Goal: Navigation & Orientation: Understand site structure

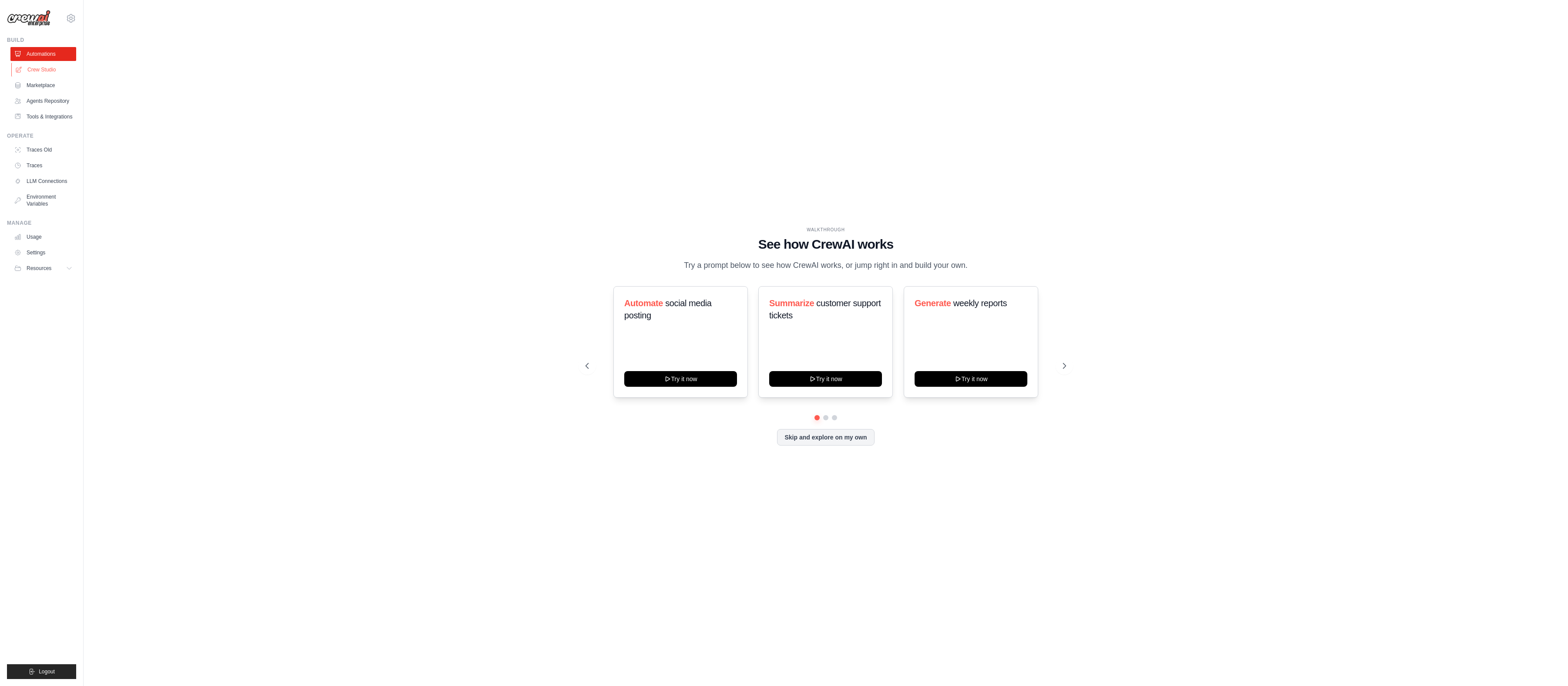
click at [44, 70] on link "Crew Studio" at bounding box center [44, 69] width 65 height 14
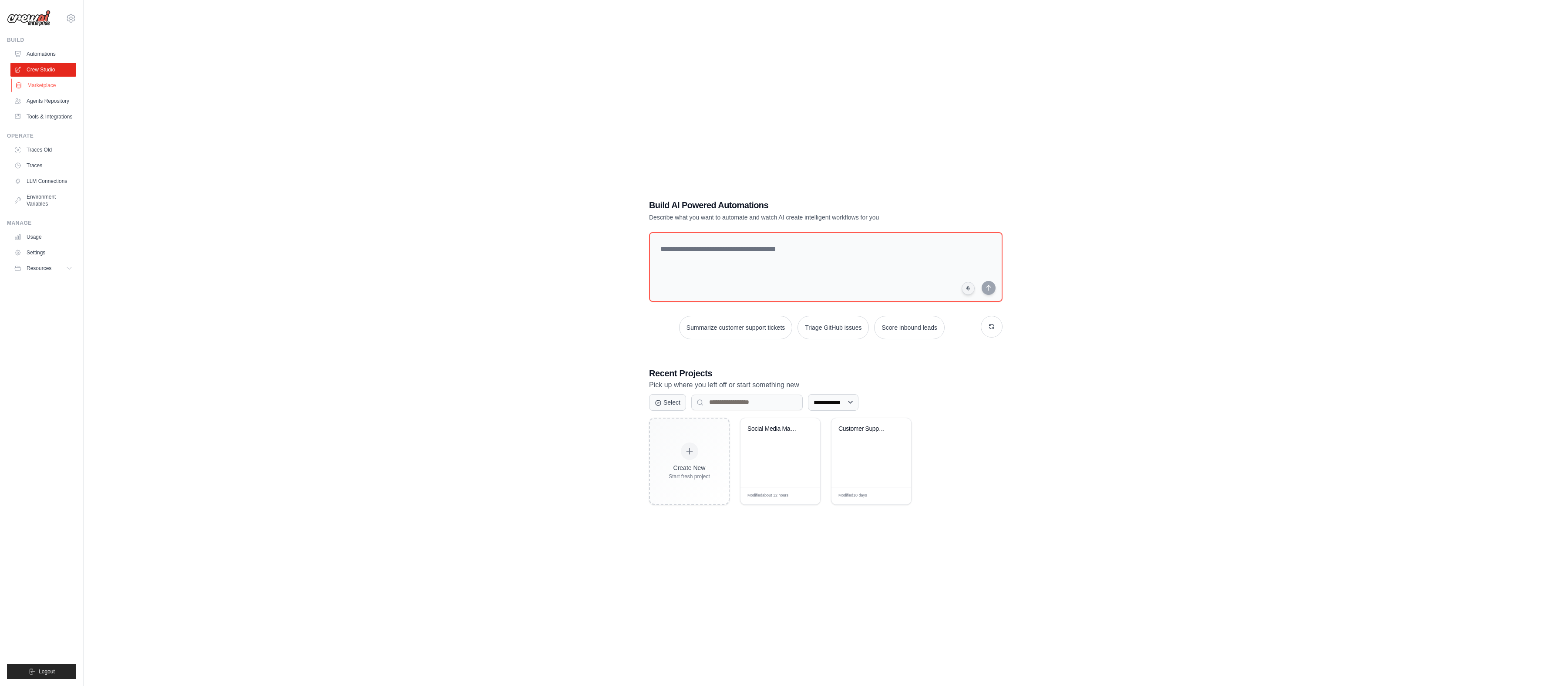
click at [48, 87] on link "Marketplace" at bounding box center [44, 85] width 65 height 14
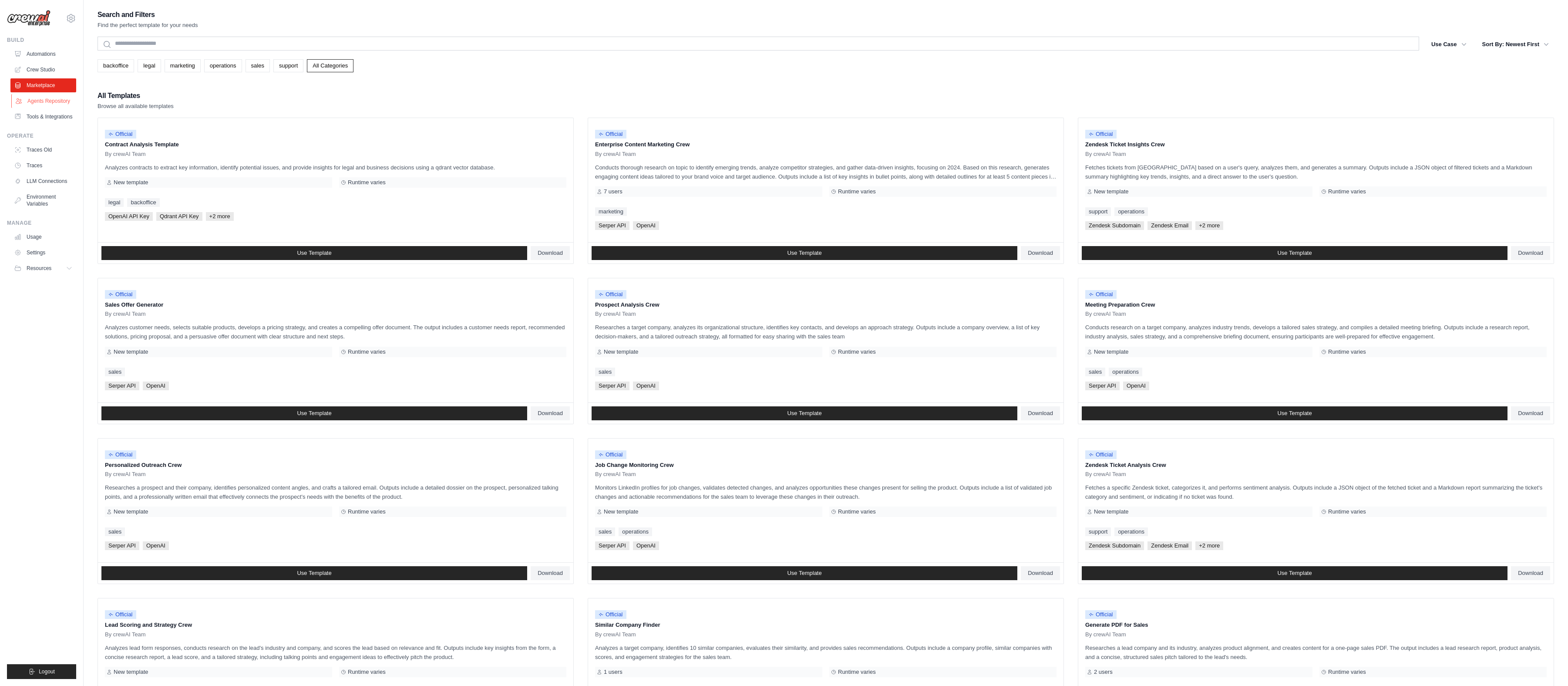
click at [61, 104] on link "Agents Repository" at bounding box center [44, 101] width 65 height 14
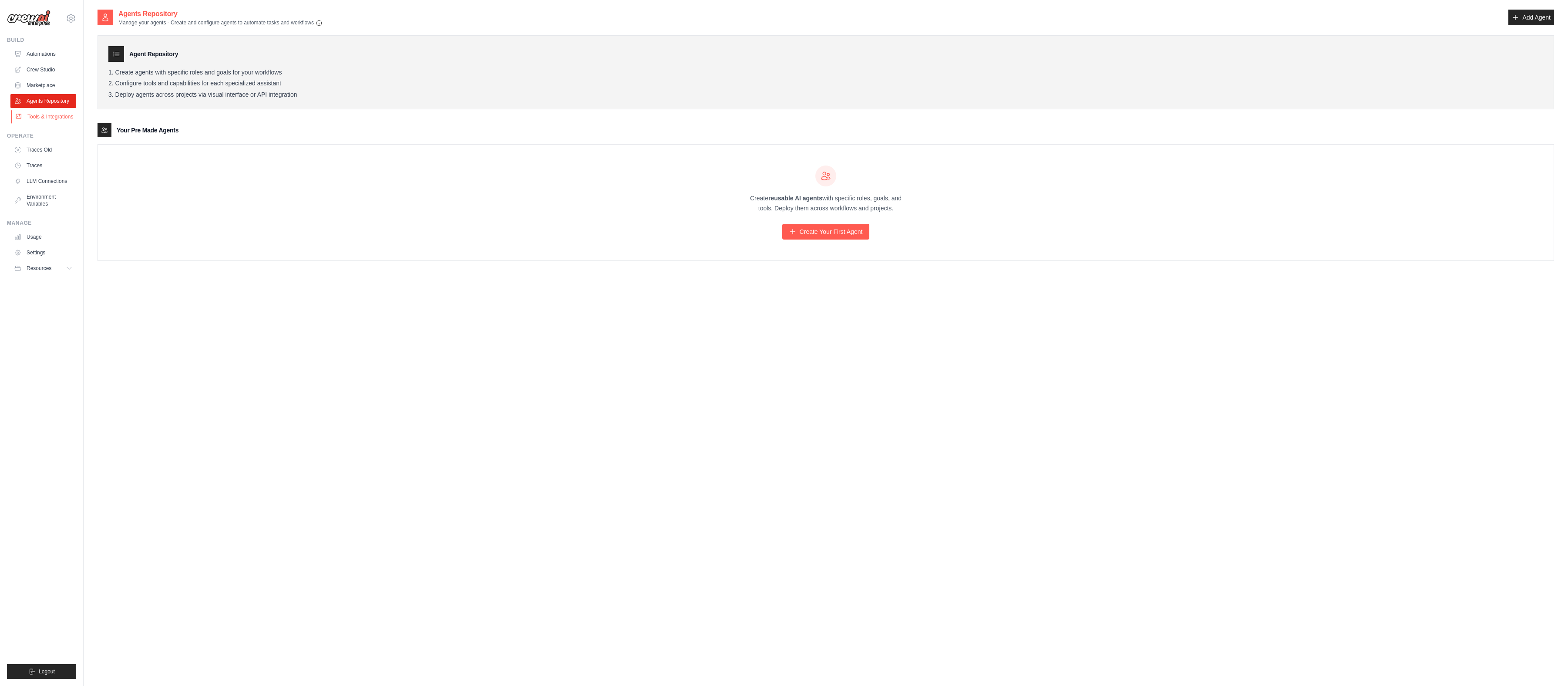
click at [61, 117] on link "Tools & Integrations" at bounding box center [44, 117] width 65 height 14
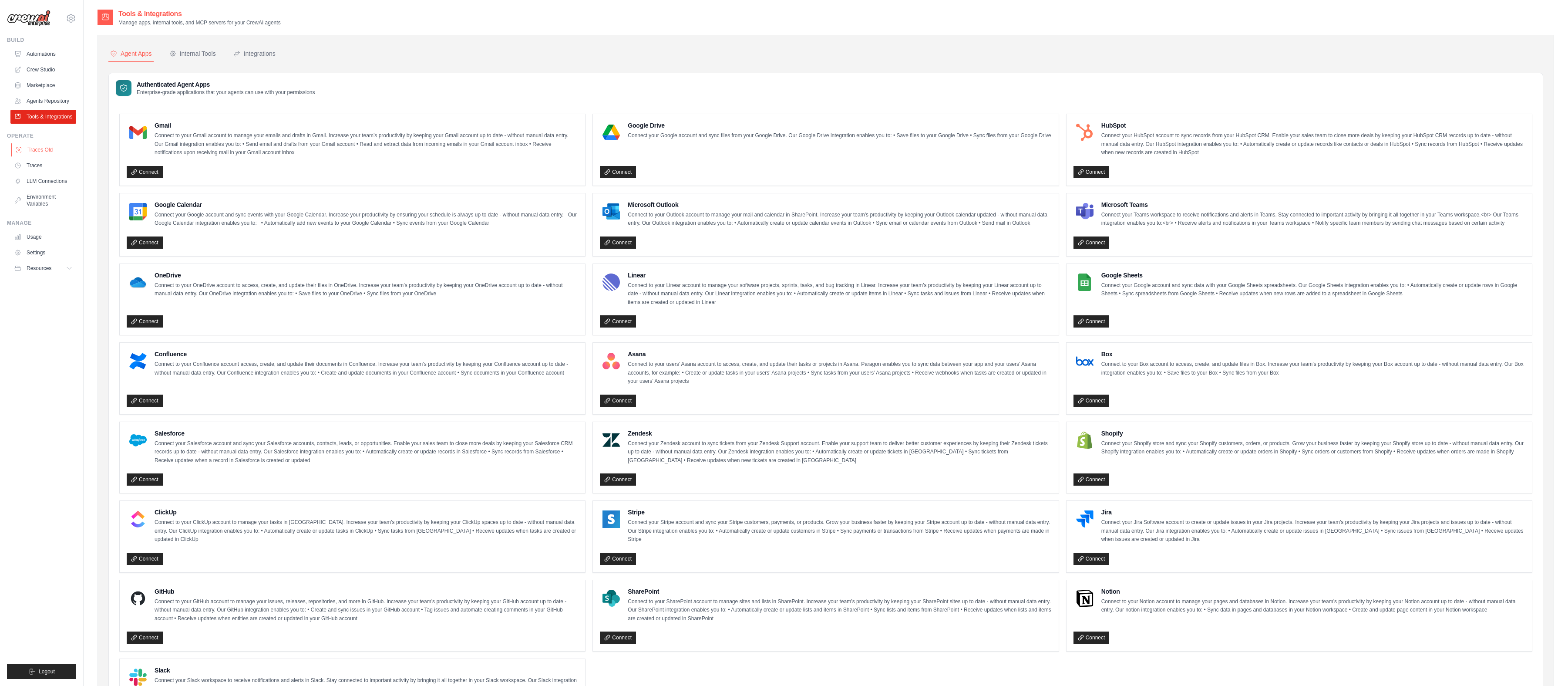
click at [62, 150] on link "Traces Old" at bounding box center [44, 150] width 65 height 14
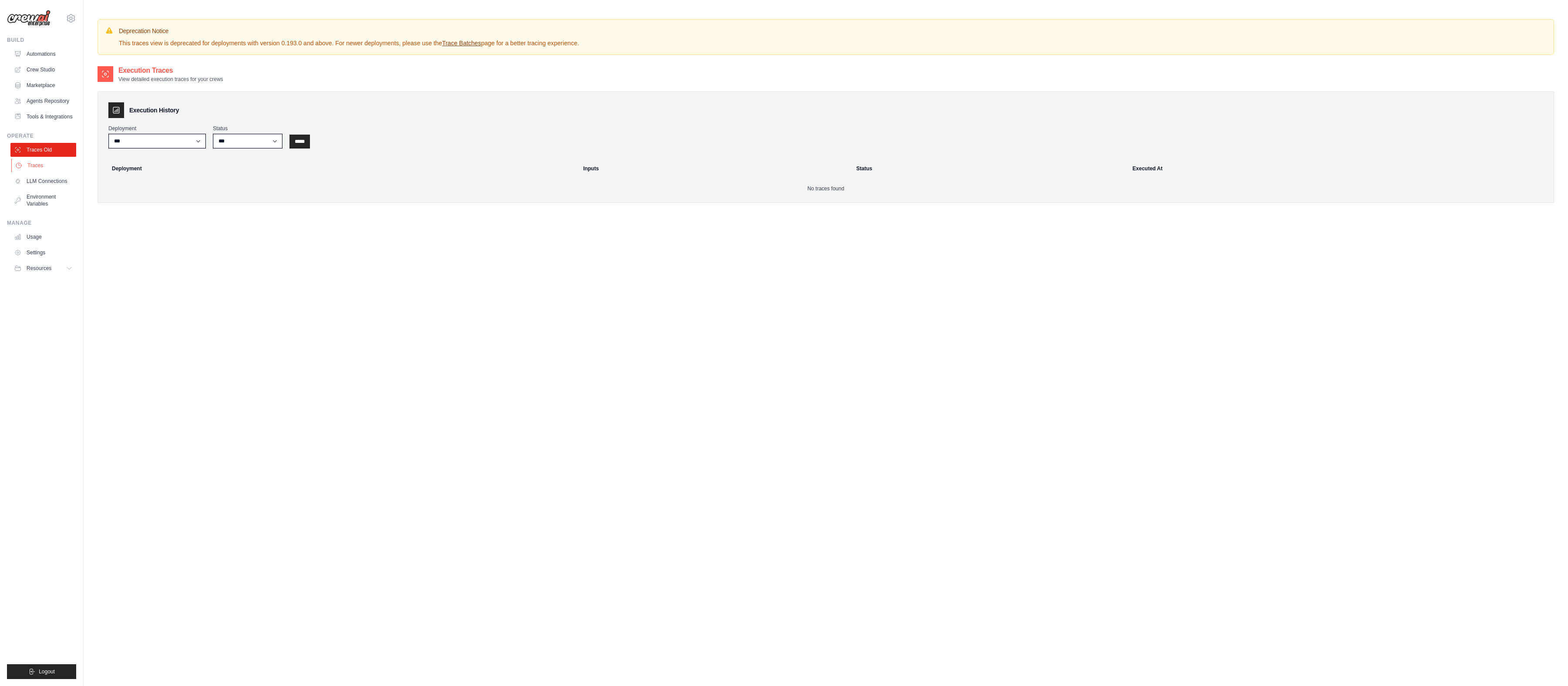
click at [60, 166] on link "Traces" at bounding box center [44, 166] width 65 height 14
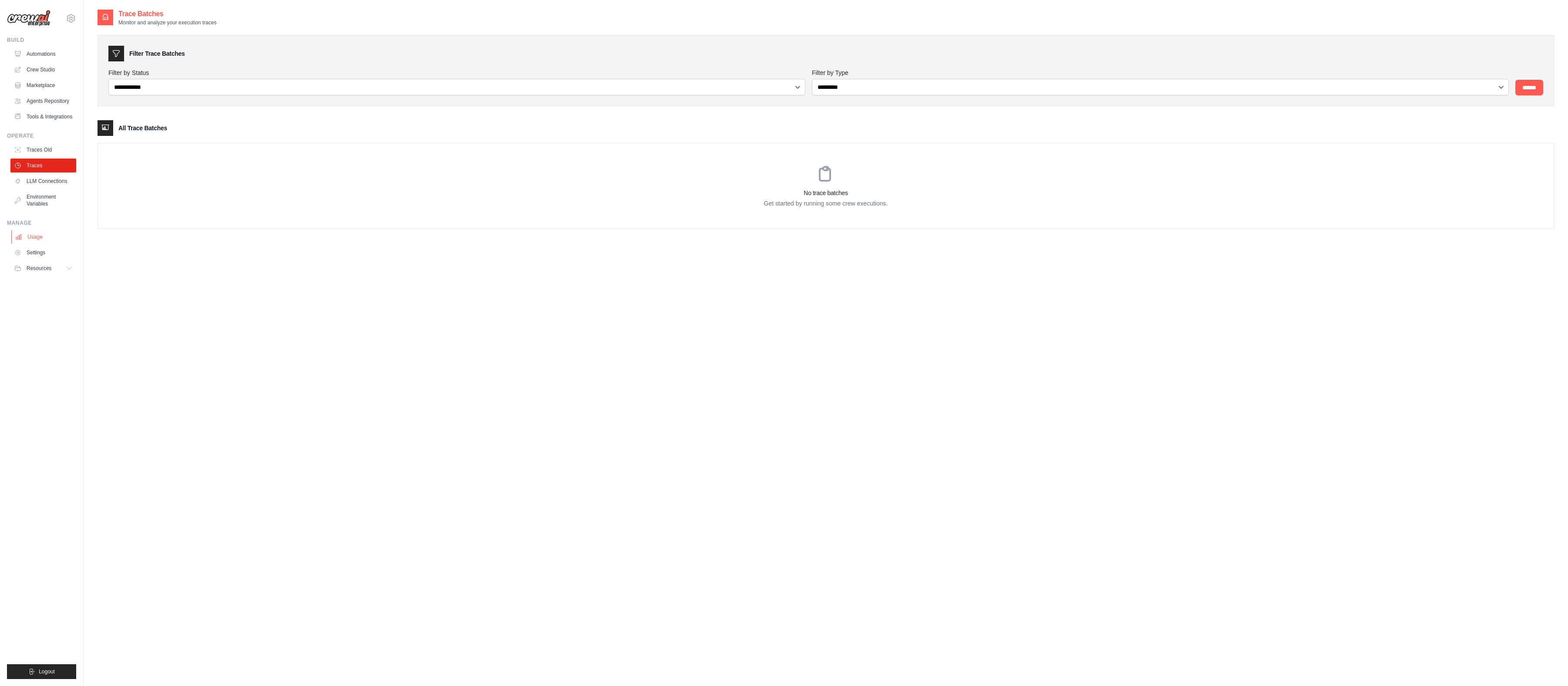
click at [54, 243] on link "Usage" at bounding box center [44, 237] width 65 height 14
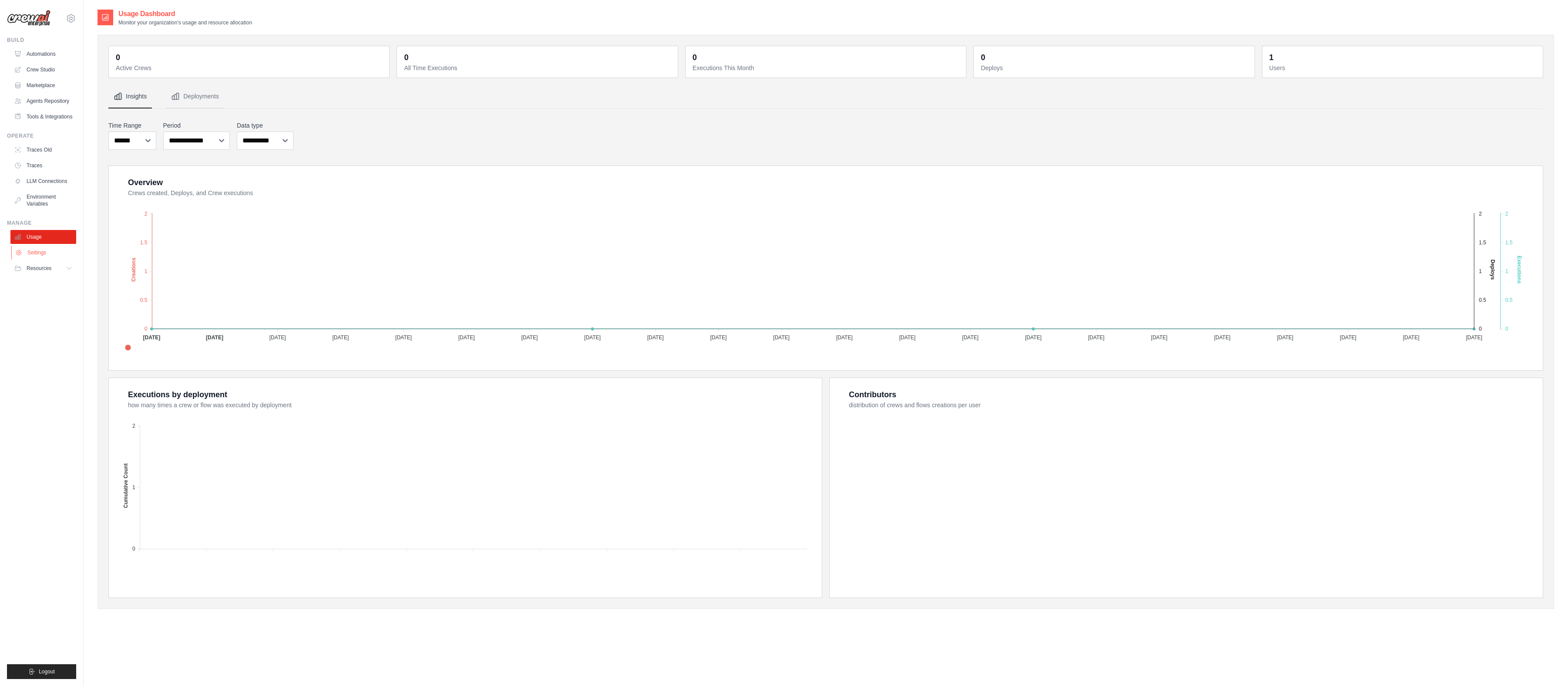
click at [54, 255] on link "Settings" at bounding box center [44, 253] width 65 height 14
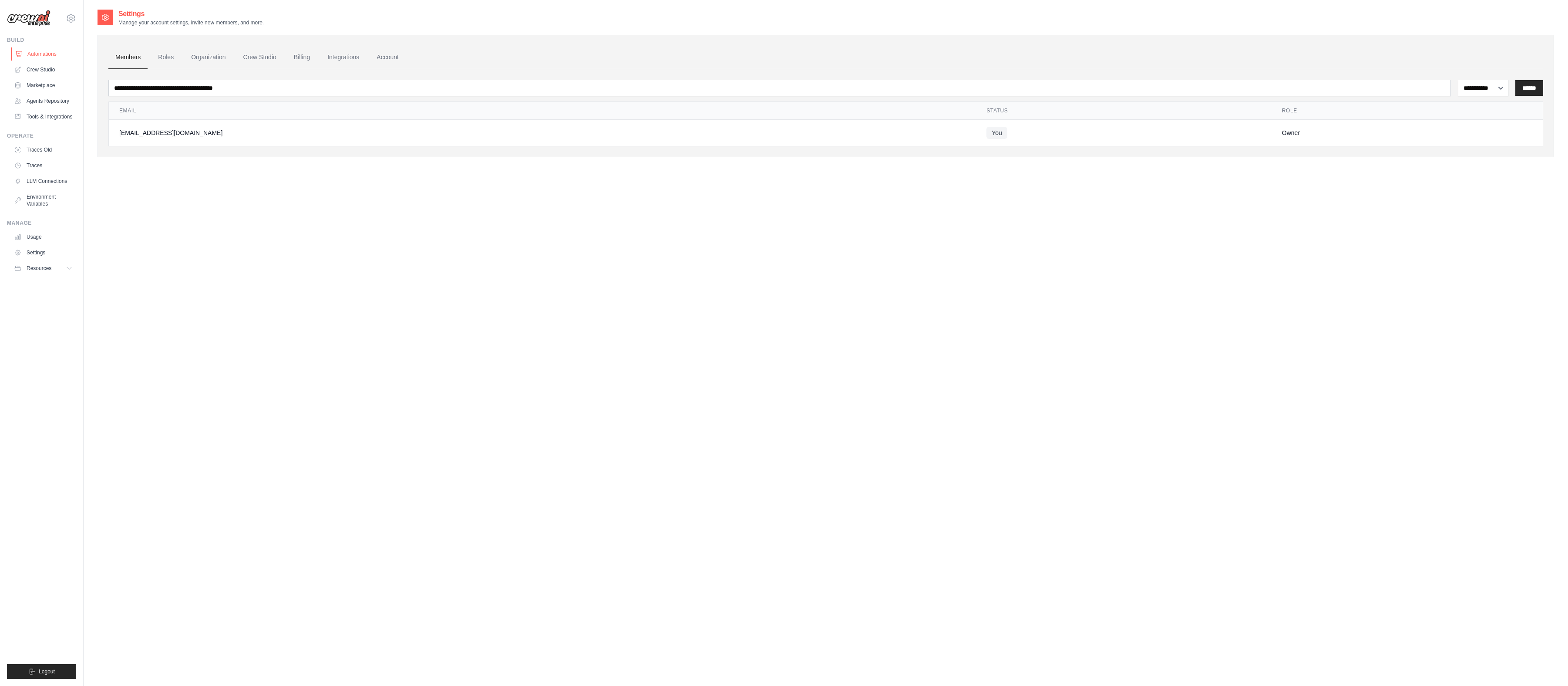
click at [54, 58] on link "Automations" at bounding box center [44, 54] width 65 height 14
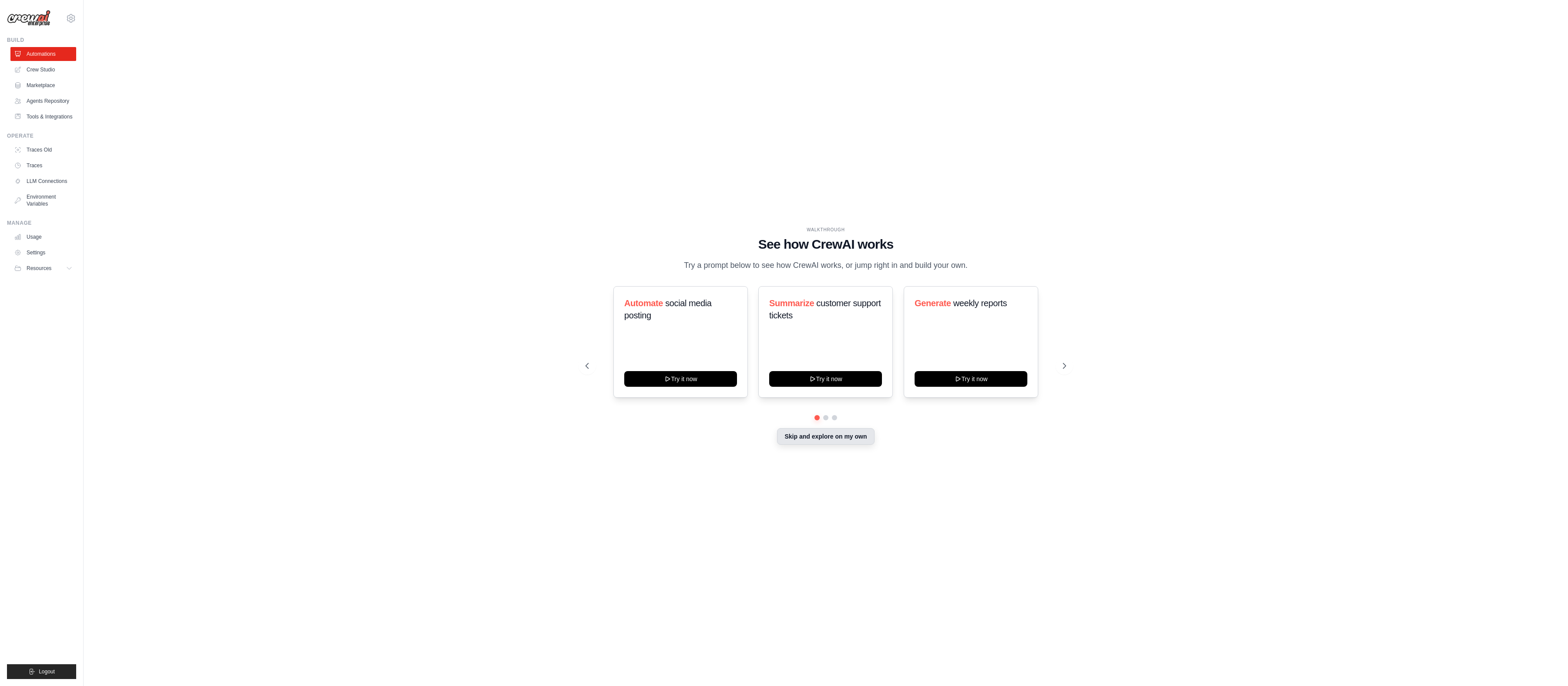
click at [817, 436] on button "Skip and explore on my own" at bounding box center [826, 436] width 97 height 17
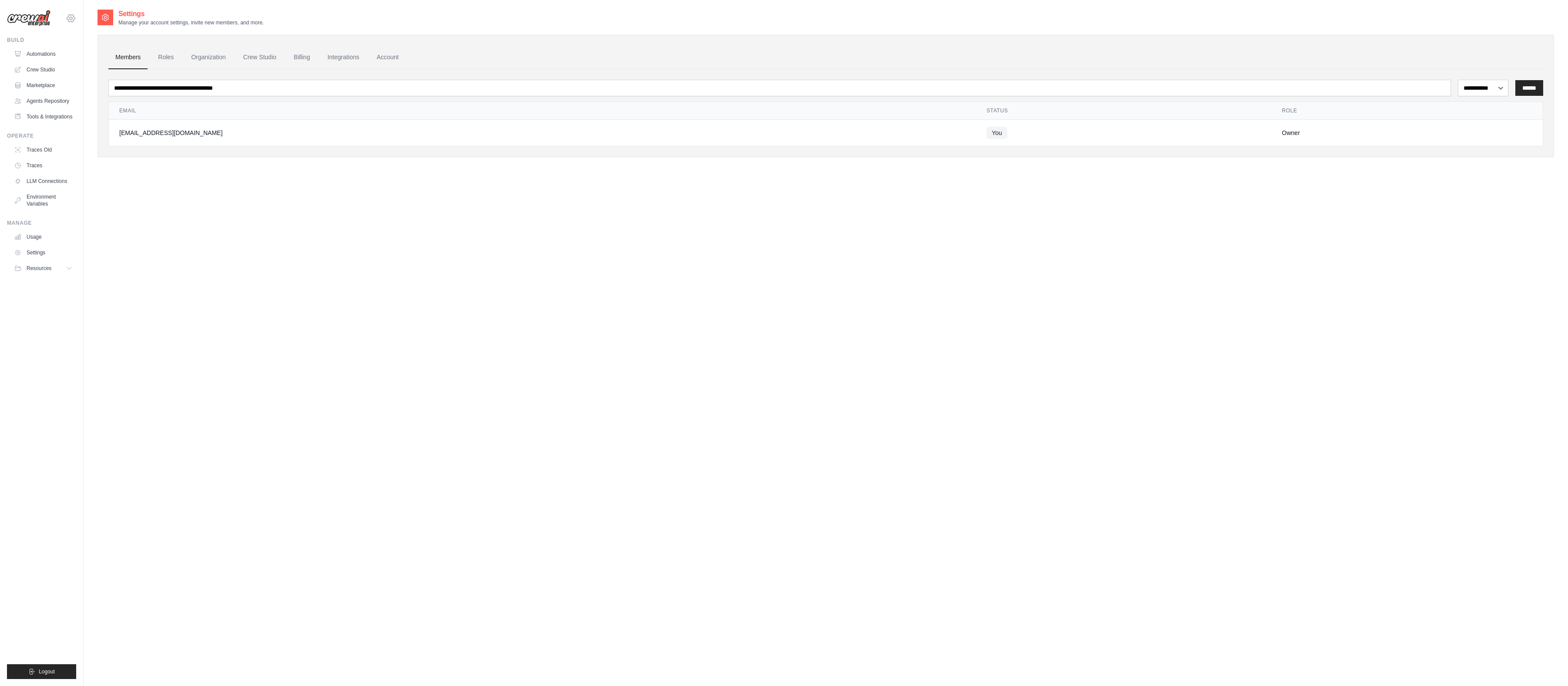
click at [67, 22] on icon at bounding box center [70, 18] width 11 height 11
click at [64, 22] on div "[EMAIL_ADDRESS][DOMAIN_NAME] Settings" at bounding box center [42, 14] width 69 height 28
